Goal: Information Seeking & Learning: Understand process/instructions

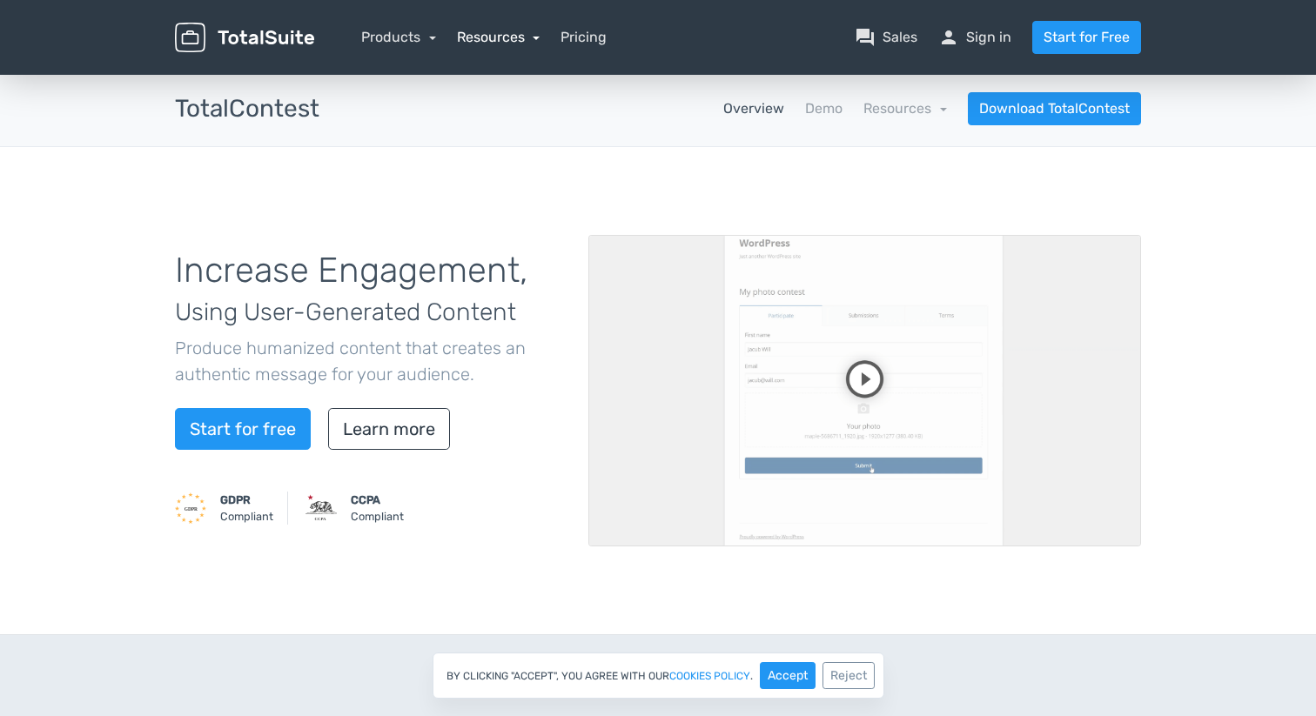
click at [486, 38] on link "Resources" at bounding box center [499, 37] width 84 height 17
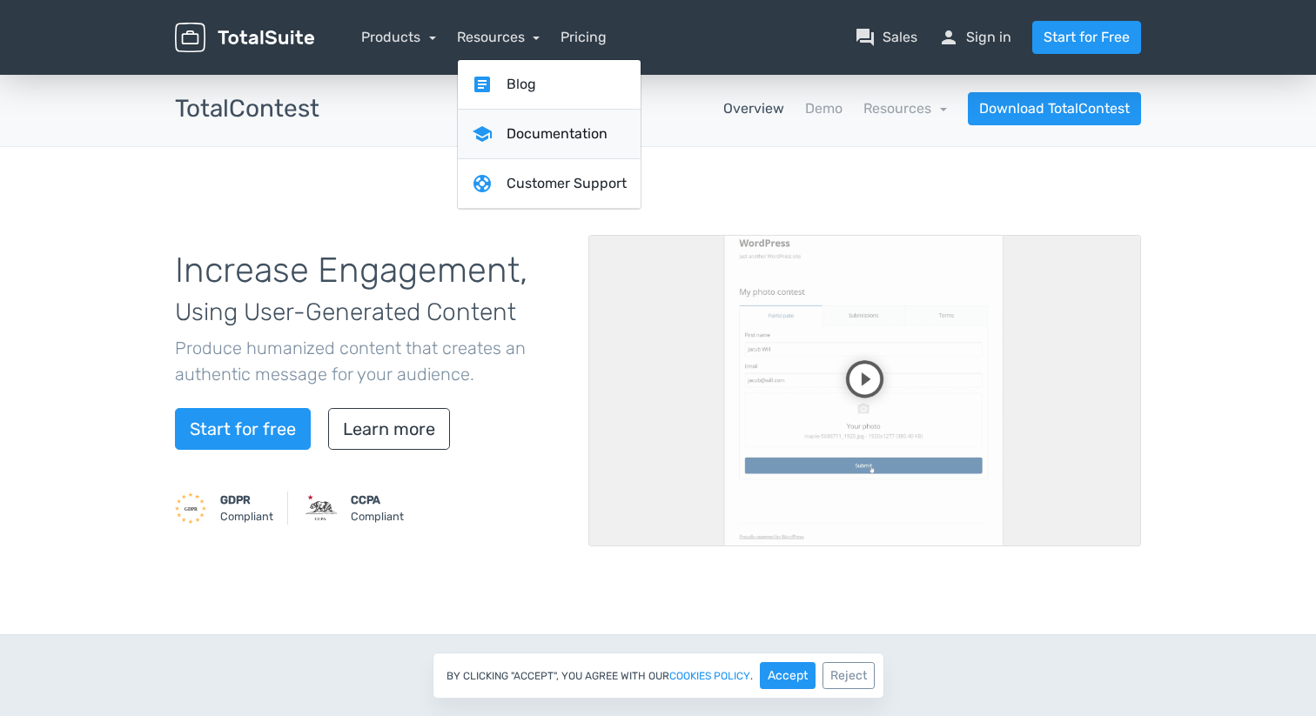
click at [547, 131] on link "school Documentation" at bounding box center [549, 135] width 183 height 50
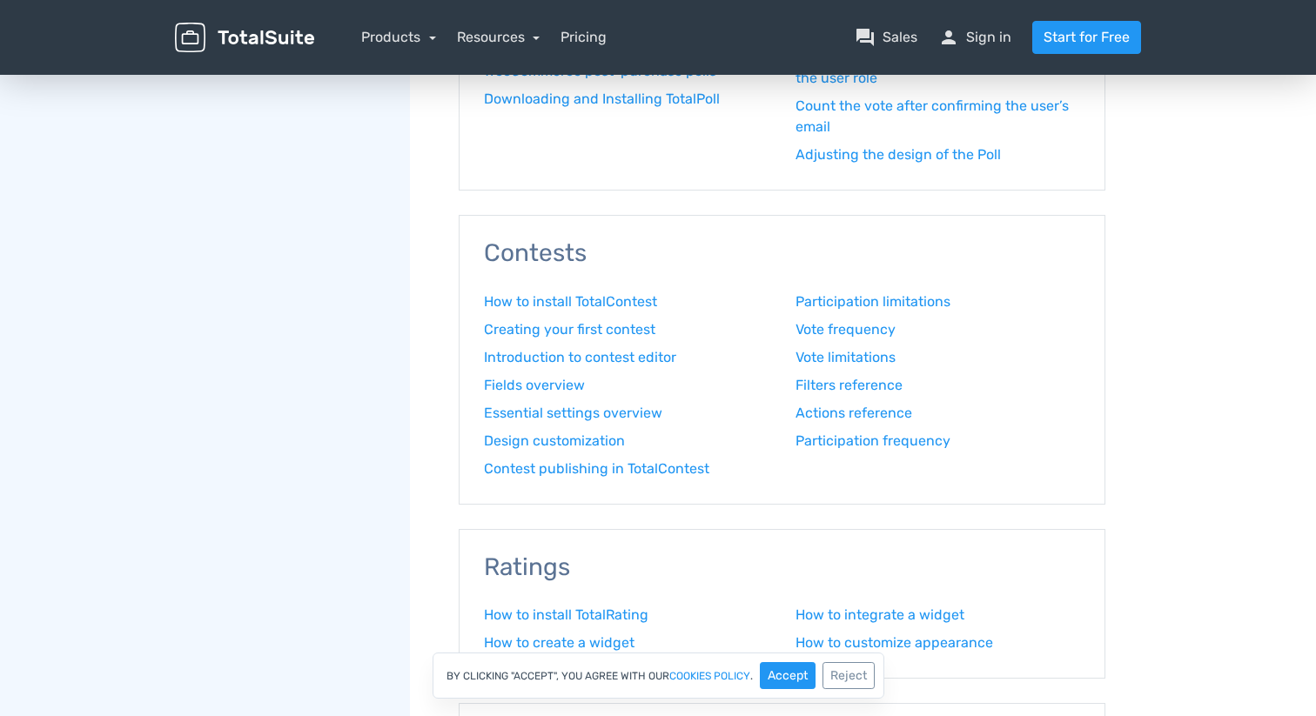
scroll to position [875, 0]
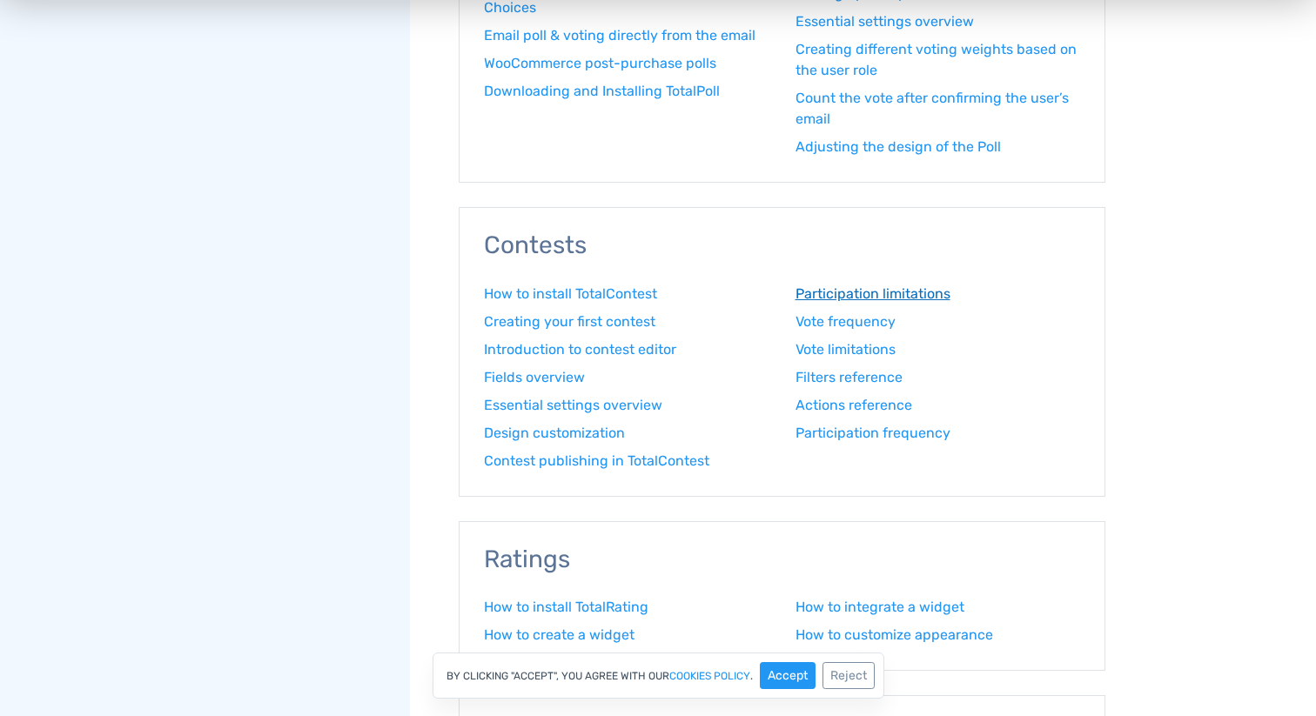
click at [936, 292] on link "Participation limitations" at bounding box center [937, 294] width 285 height 21
click at [531, 238] on h3 "Contests" at bounding box center [782, 245] width 596 height 27
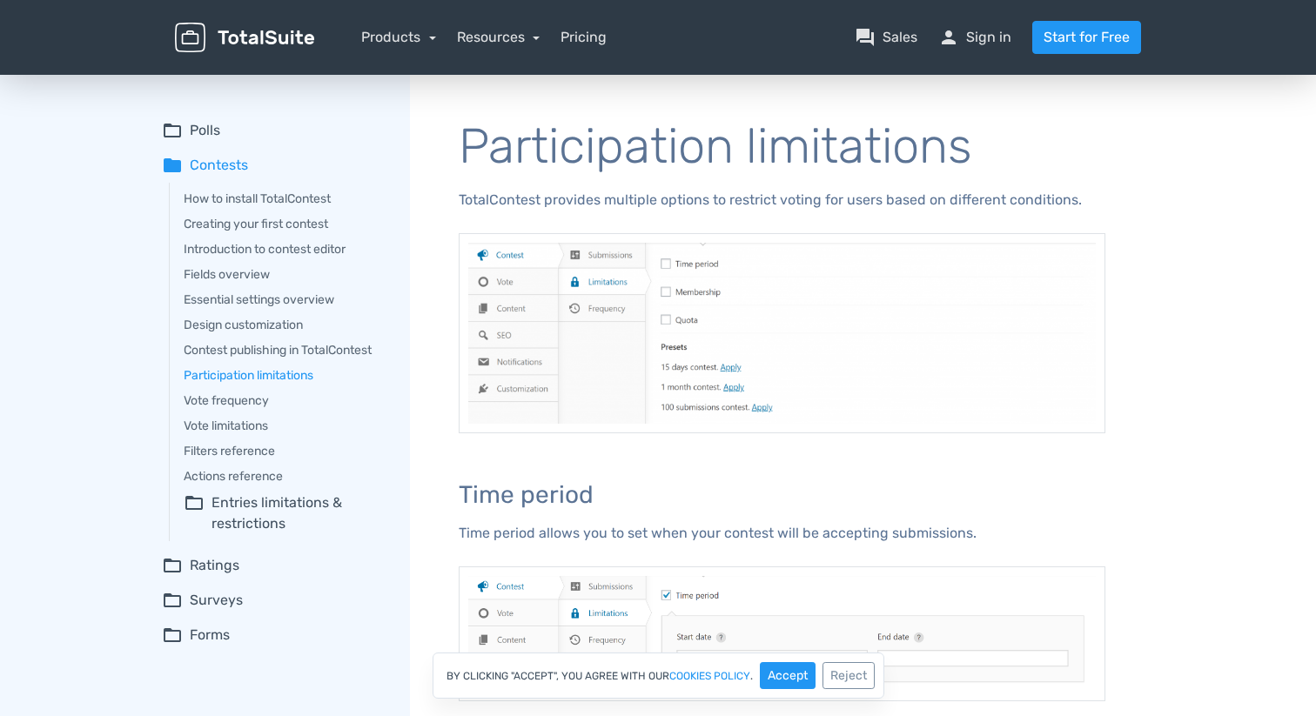
click at [215, 171] on summary "folder Contests" at bounding box center [274, 165] width 224 height 21
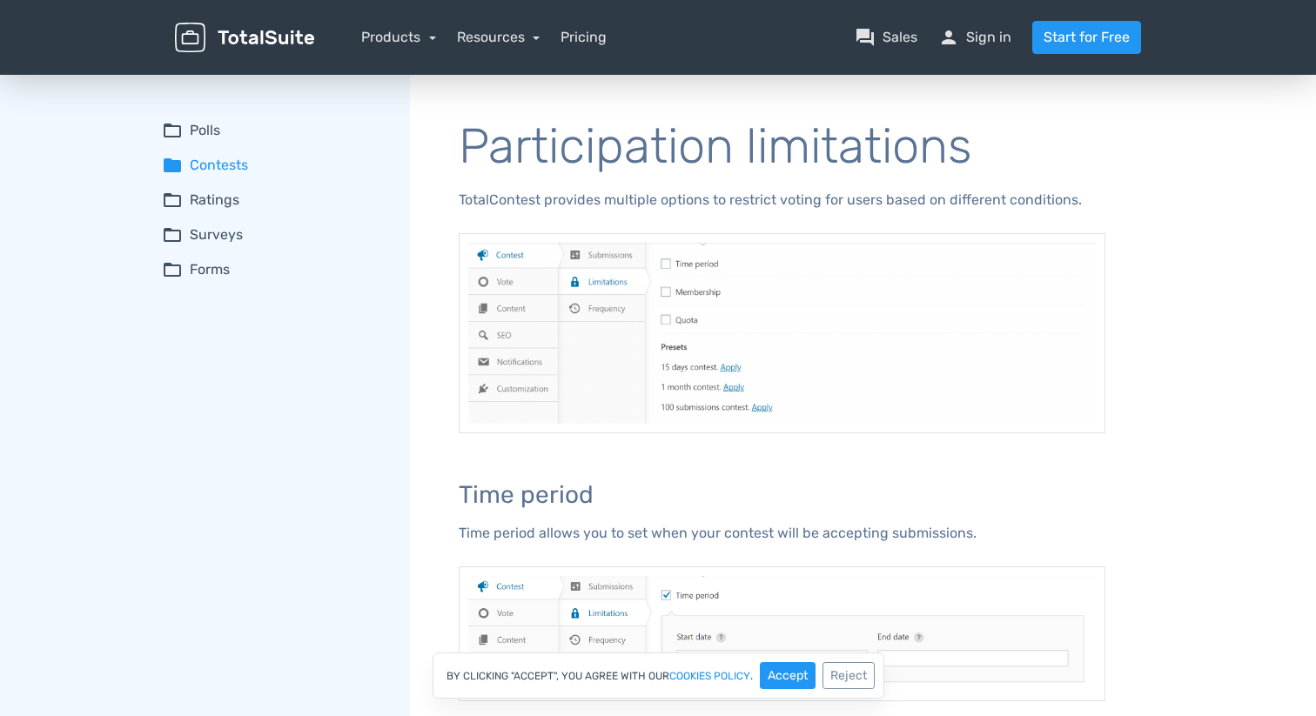
click at [238, 157] on summary "folder Contests" at bounding box center [274, 165] width 224 height 21
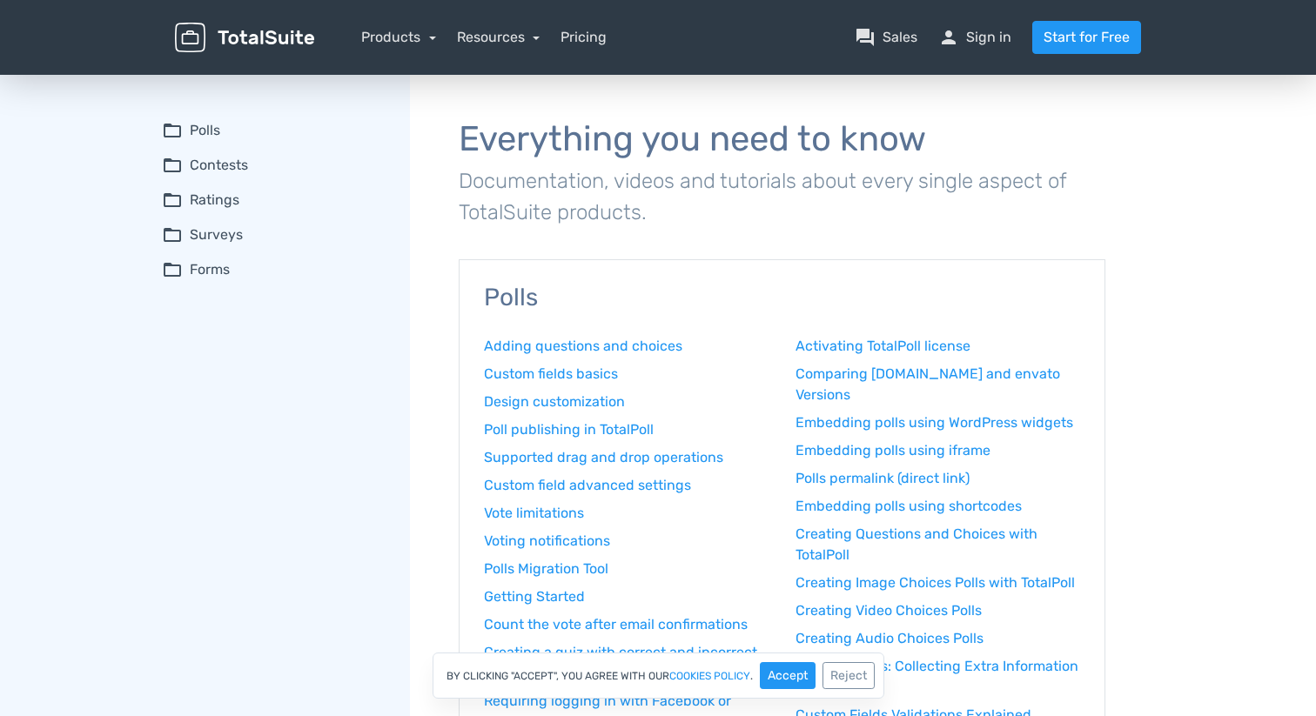
click at [228, 173] on summary "folder_open Contests" at bounding box center [274, 165] width 224 height 21
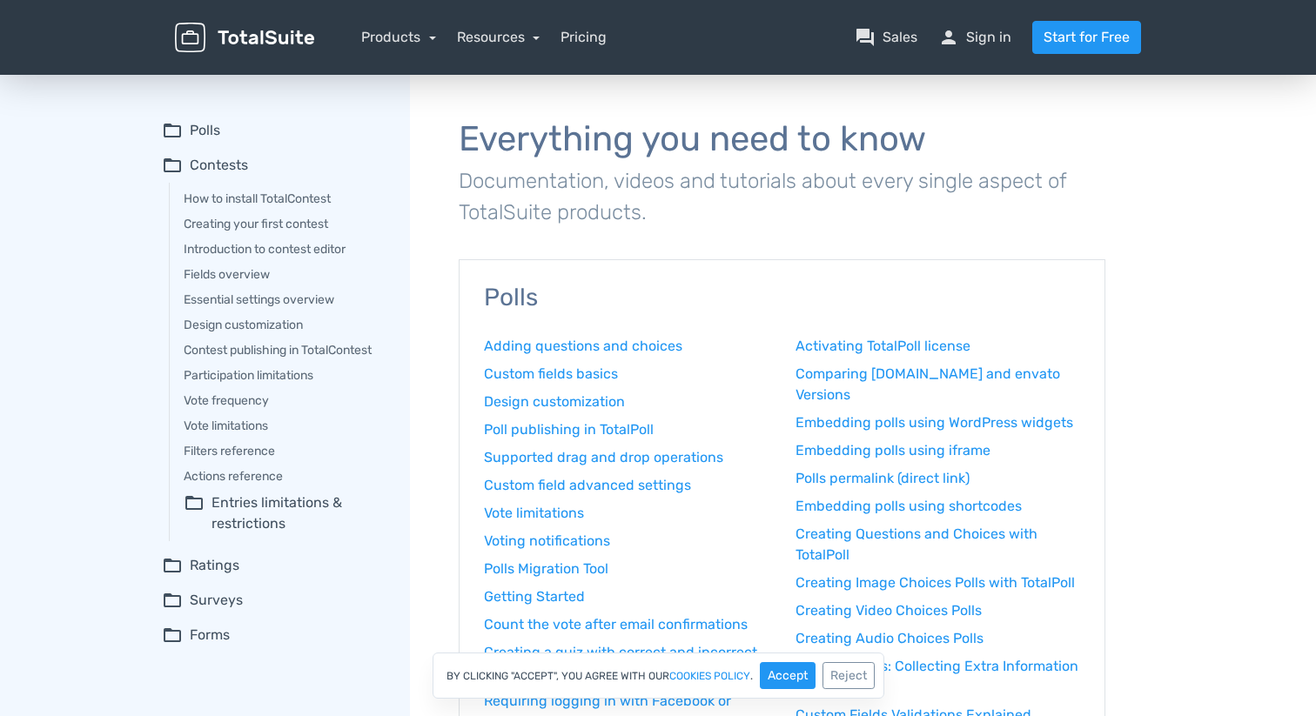
click at [257, 208] on div "How to install TotalContest Creating your first contest Introduction to contest…" at bounding box center [277, 362] width 217 height 359
click at [245, 198] on link "How to install TotalContest" at bounding box center [285, 199] width 202 height 18
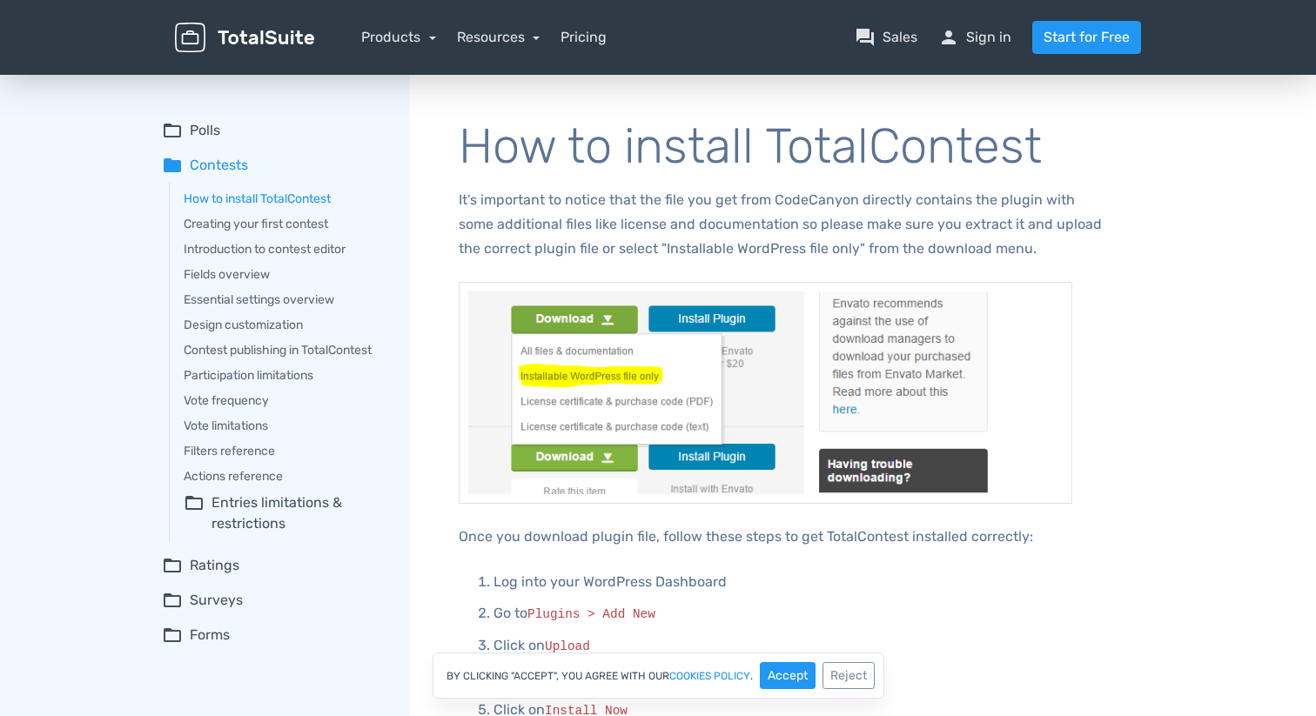
click at [269, 518] on summary "folder_open Entries limitations & restrictions" at bounding box center [285, 514] width 202 height 42
click at [521, 48] on nav "Products TotalPoll WordPress Poll and Contest Plugin TotalContest WordPress Con…" at bounding box center [740, 37] width 827 height 33
click at [513, 34] on link "Resources" at bounding box center [499, 37] width 84 height 17
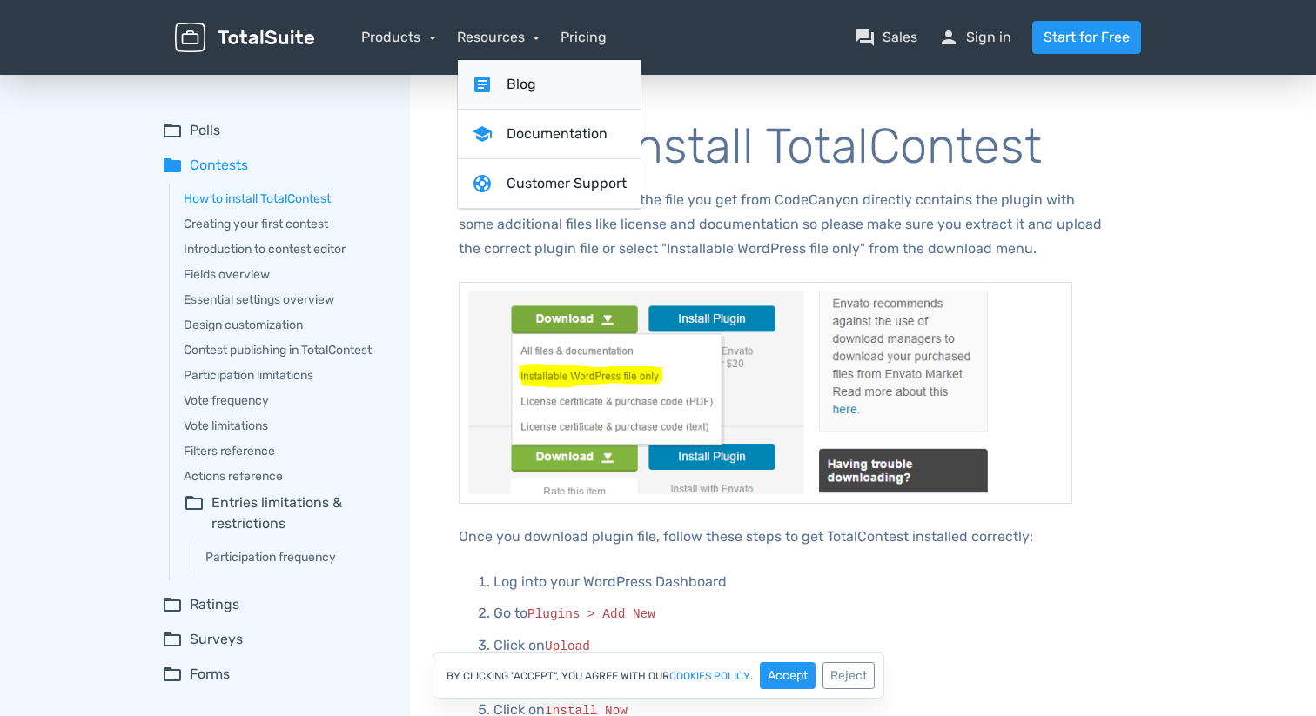
click at [543, 85] on link "article Blog" at bounding box center [549, 85] width 183 height 50
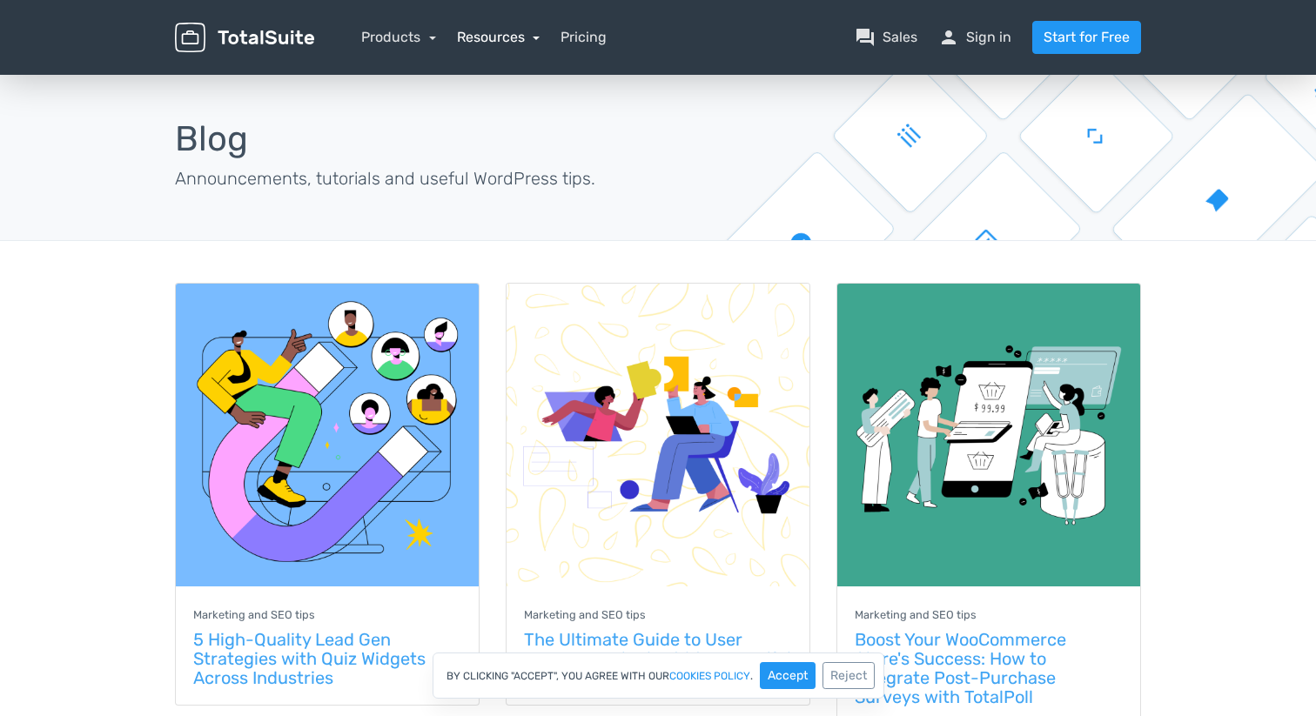
click at [478, 30] on link "Resources" at bounding box center [499, 37] width 84 height 17
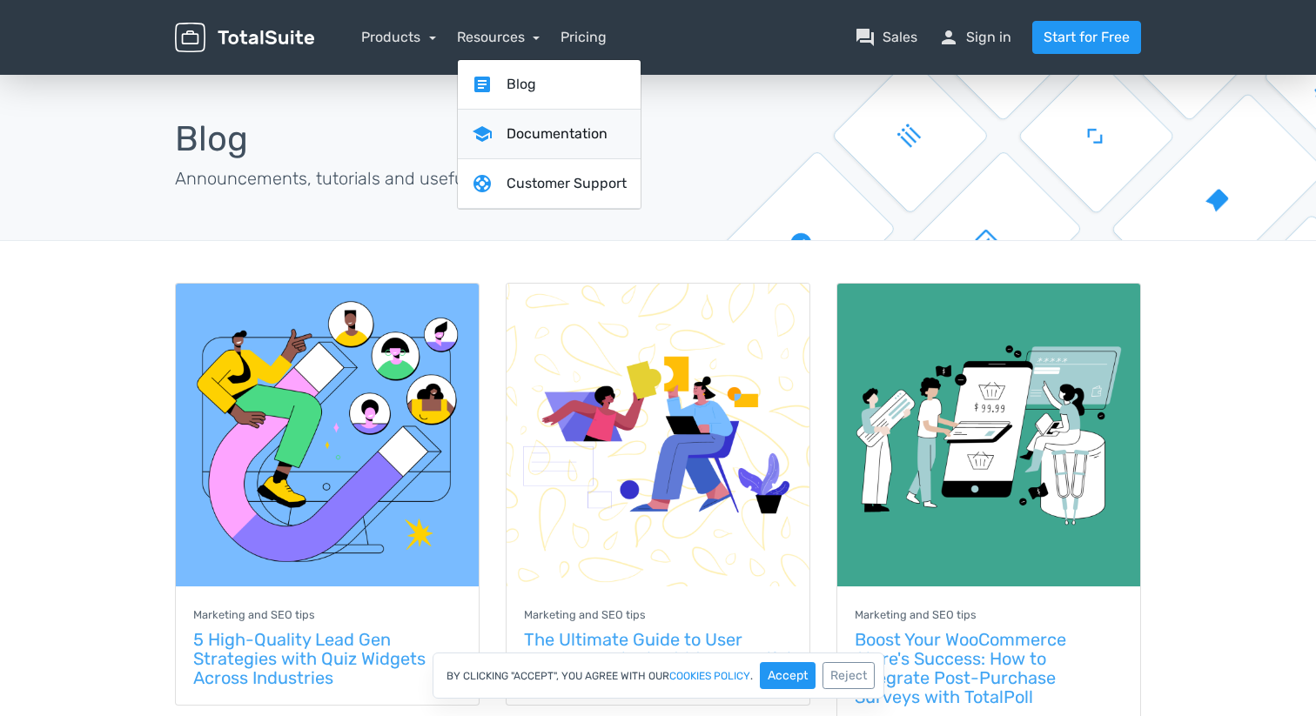
click at [511, 158] on link "school Documentation" at bounding box center [549, 135] width 183 height 50
